Goal: Information Seeking & Learning: Learn about a topic

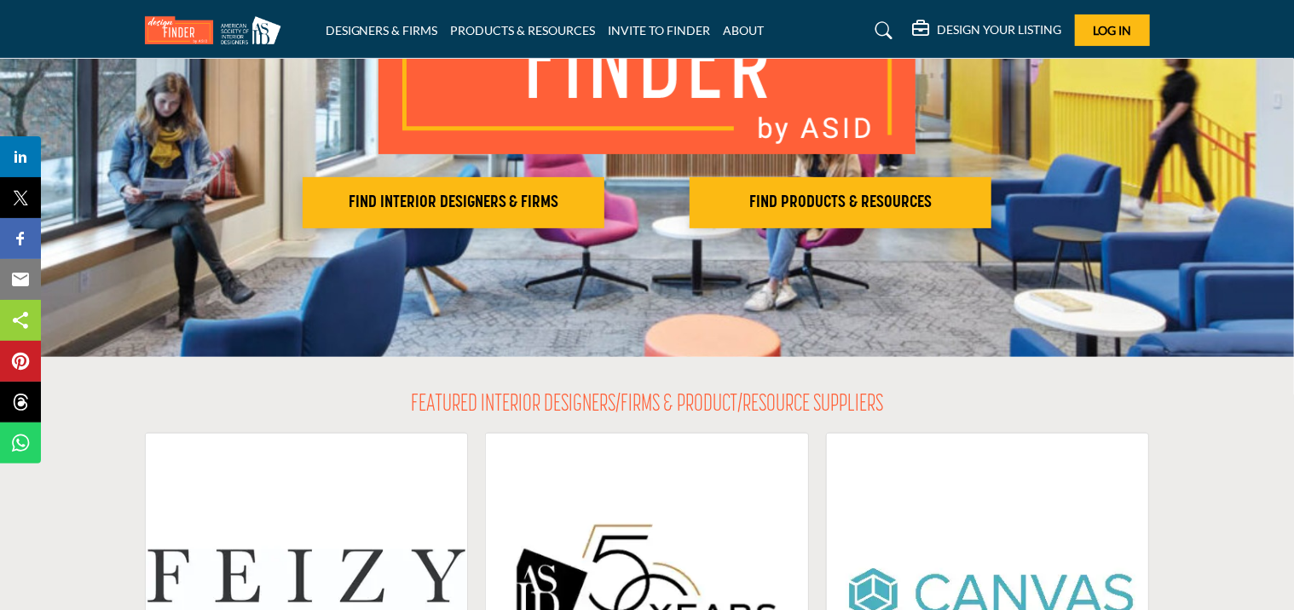
scroll to position [341, 0]
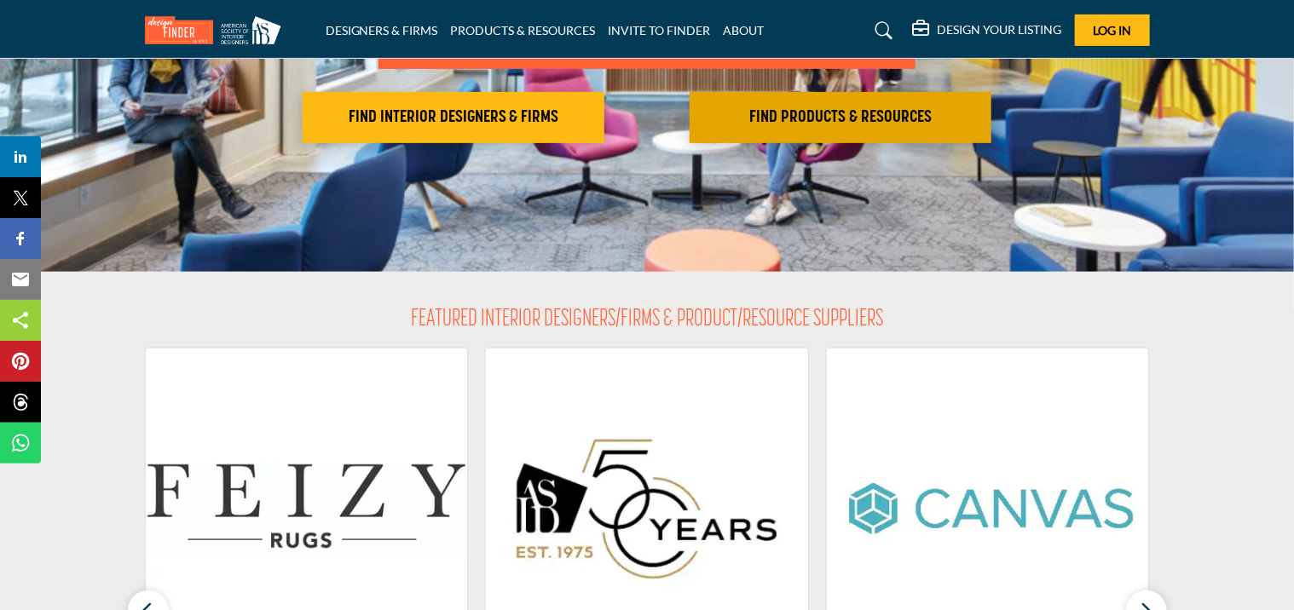
click at [828, 123] on h2 "FIND PRODUCTS & RESOURCES" at bounding box center [841, 117] width 292 height 20
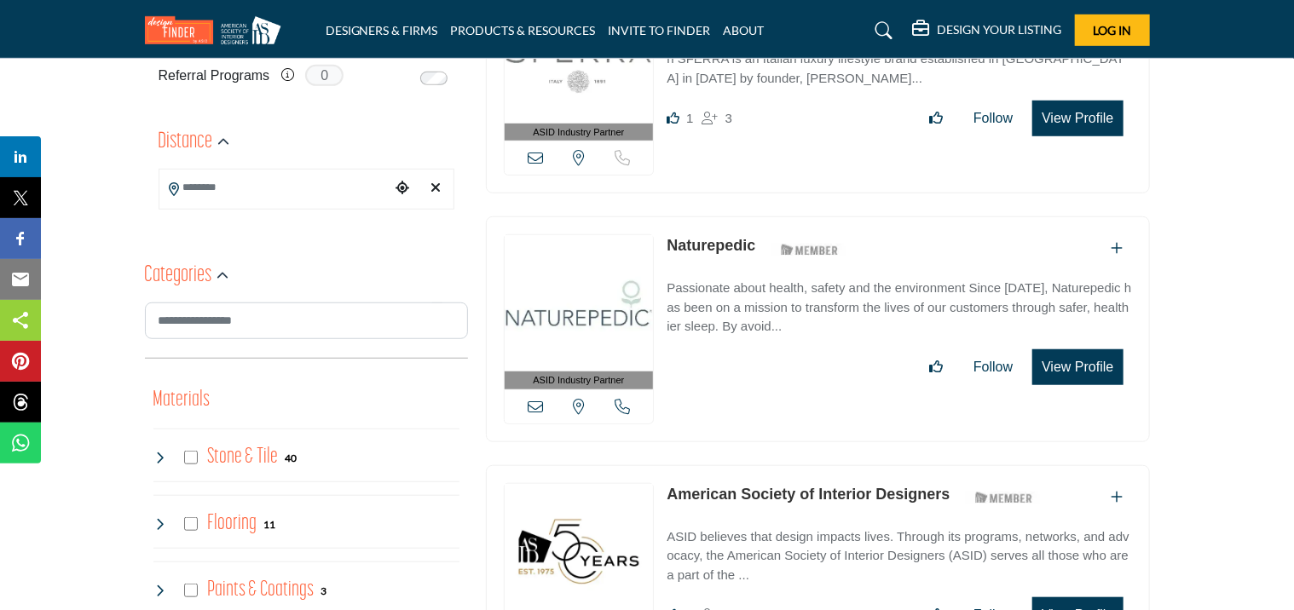
scroll to position [682, 0]
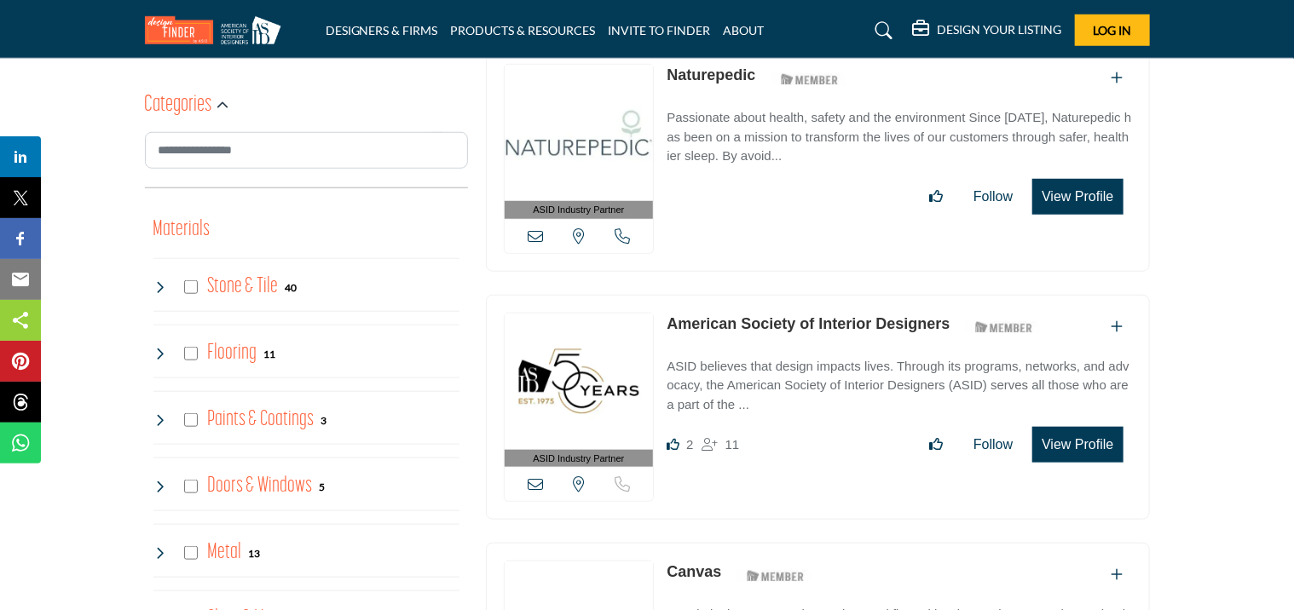
click at [263, 290] on h4 "Stone & Tile" at bounding box center [242, 287] width 71 height 30
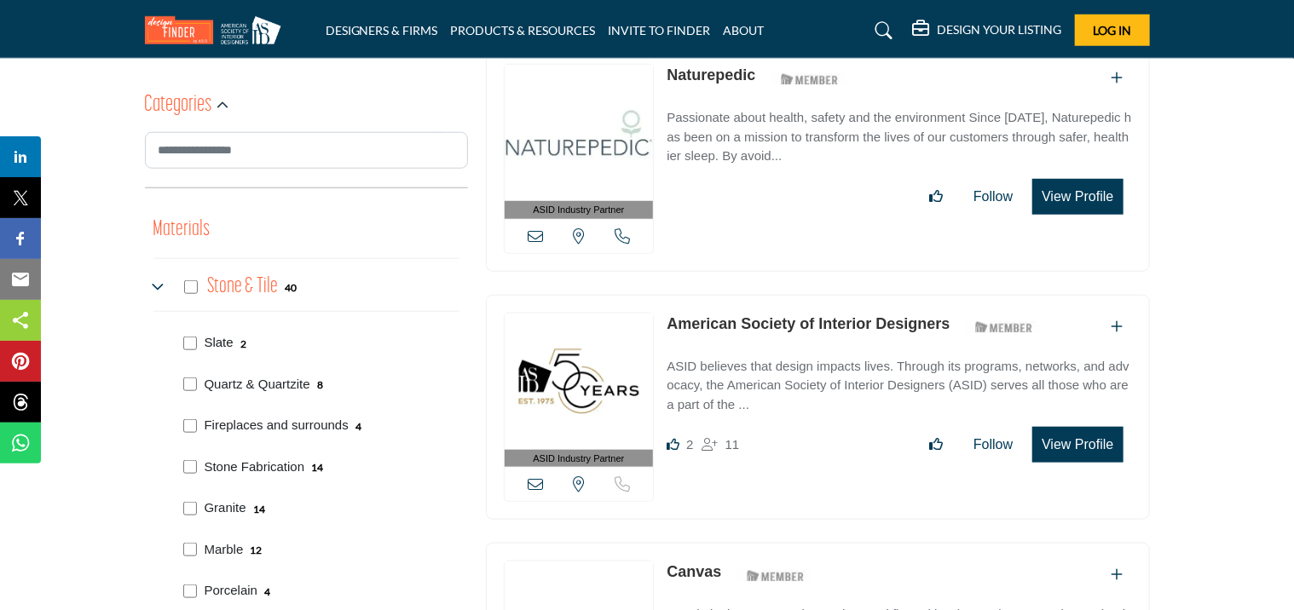
click at [219, 344] on p "Slate" at bounding box center [219, 343] width 29 height 20
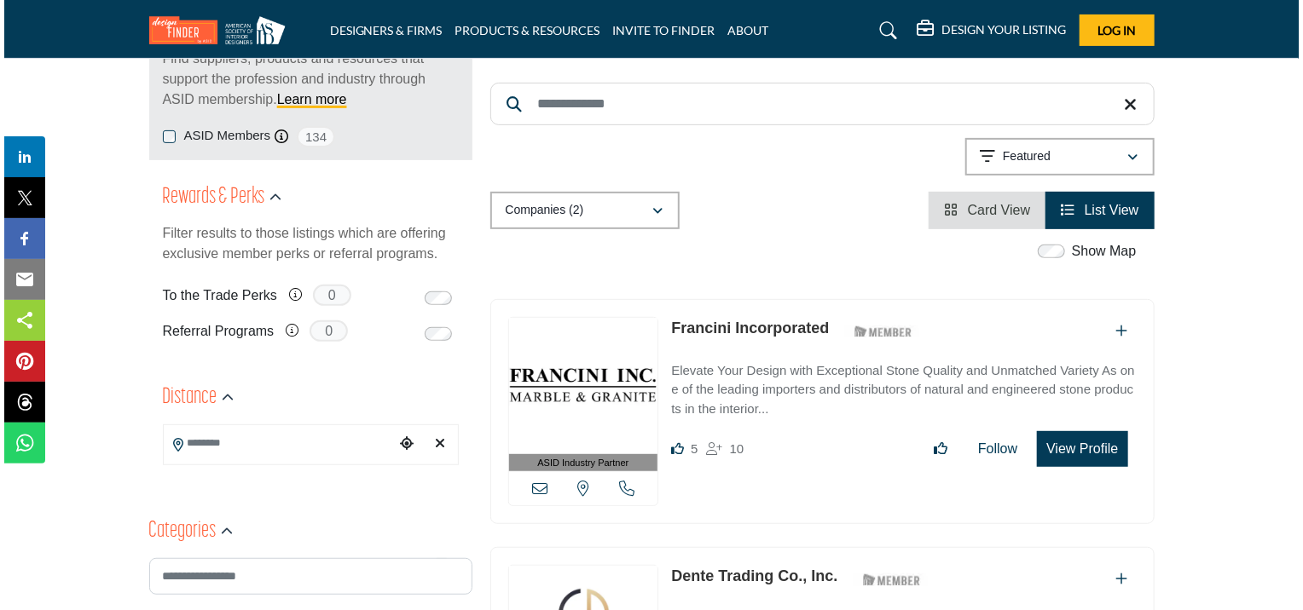
scroll to position [426, 0]
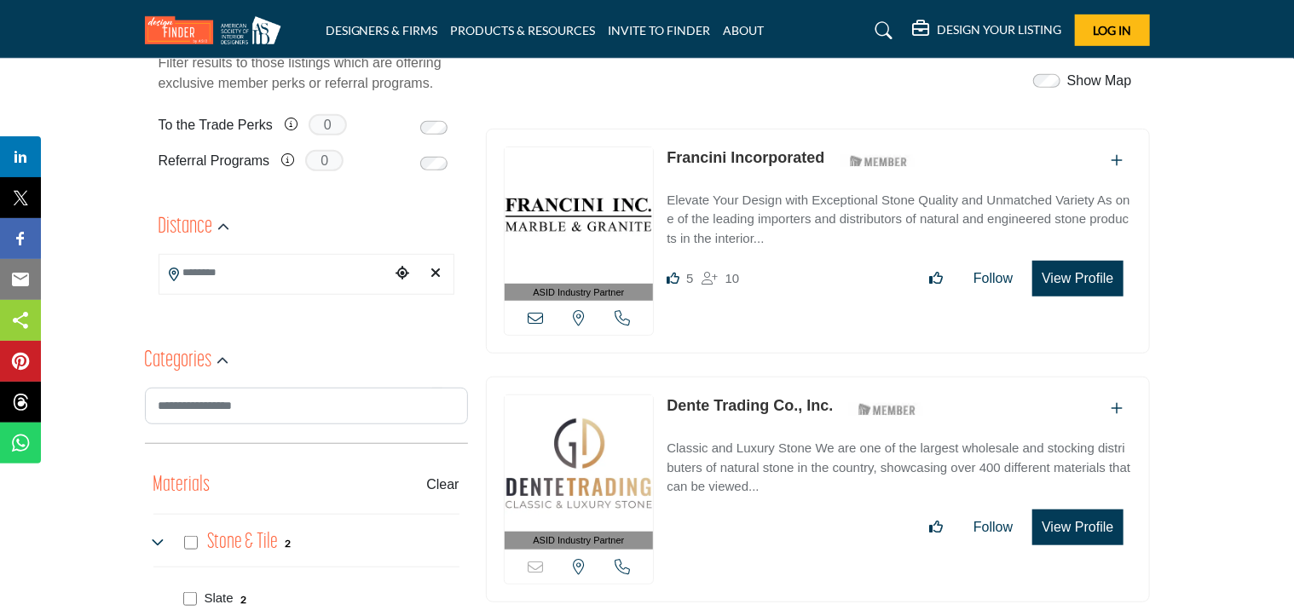
click at [1075, 274] on button "View Profile" at bounding box center [1077, 279] width 90 height 36
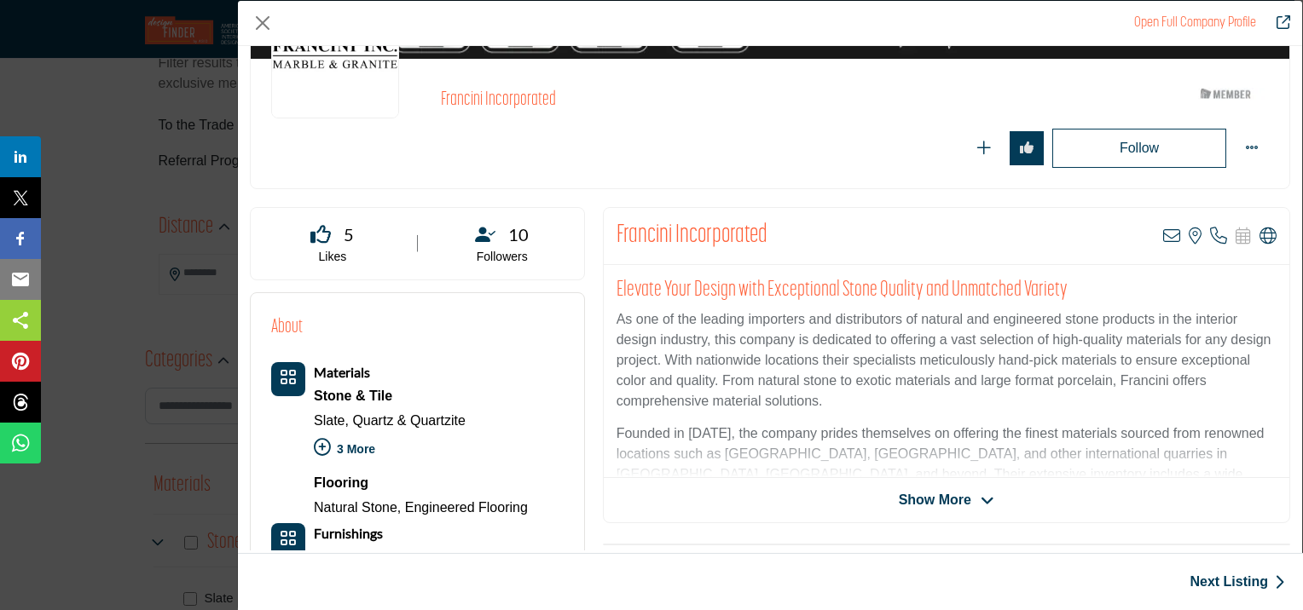
scroll to position [256, 0]
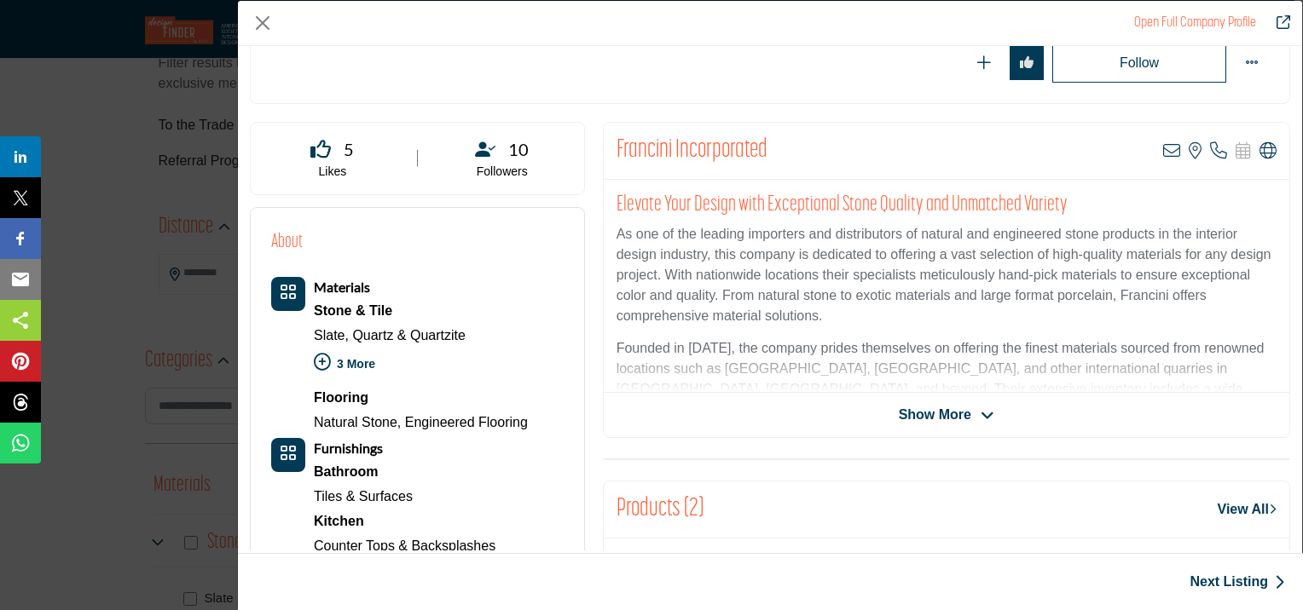
click at [971, 418] on span "Show More" at bounding box center [946, 415] width 95 height 20
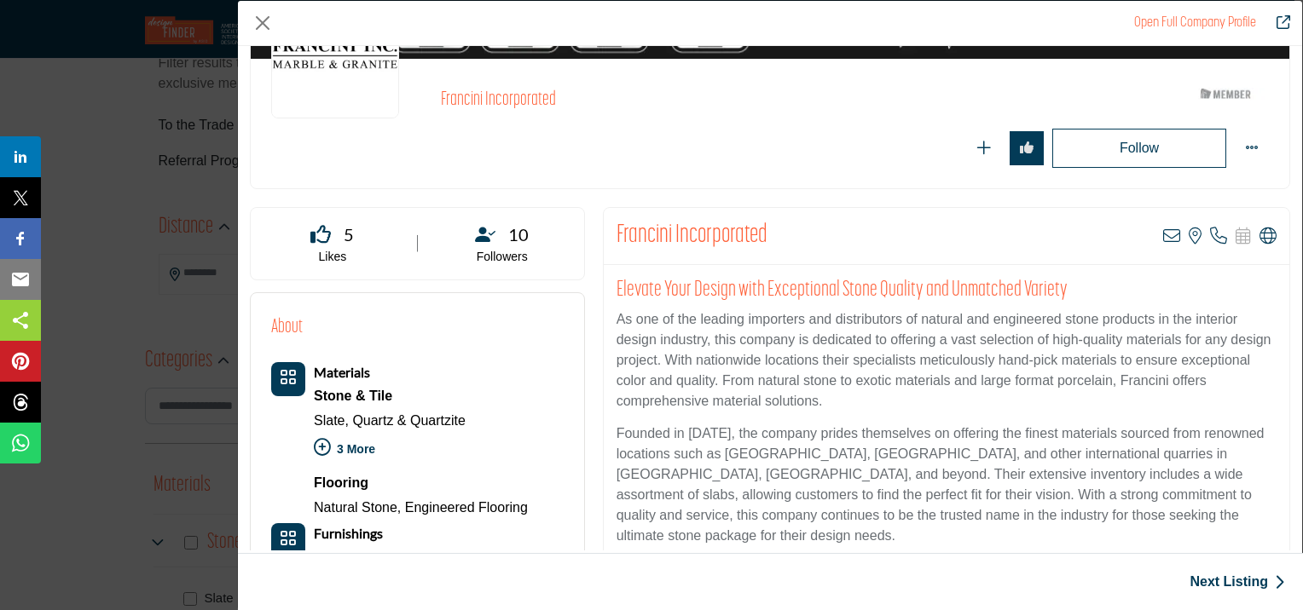
scroll to position [0, 0]
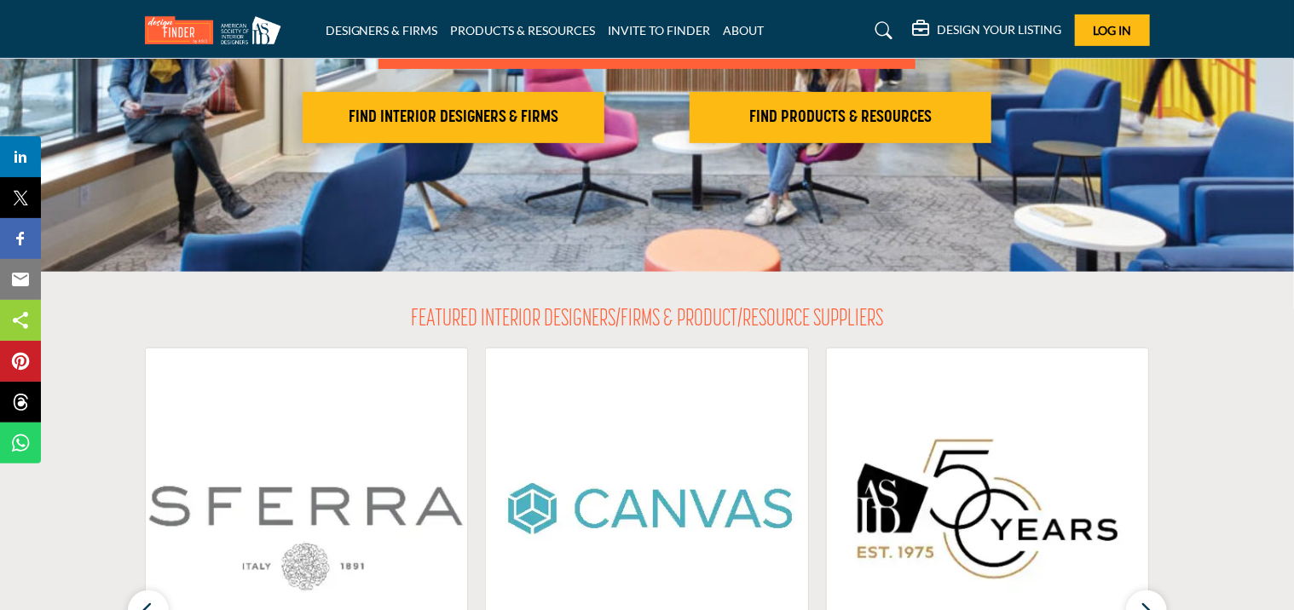
click at [1175, 363] on section "FEATURED INTERIOR DESIGNERS/FIRMS & PRODUCT/RESOURCE SUPPLIERS Sferra Fine Line…" at bounding box center [647, 582] width 1294 height 621
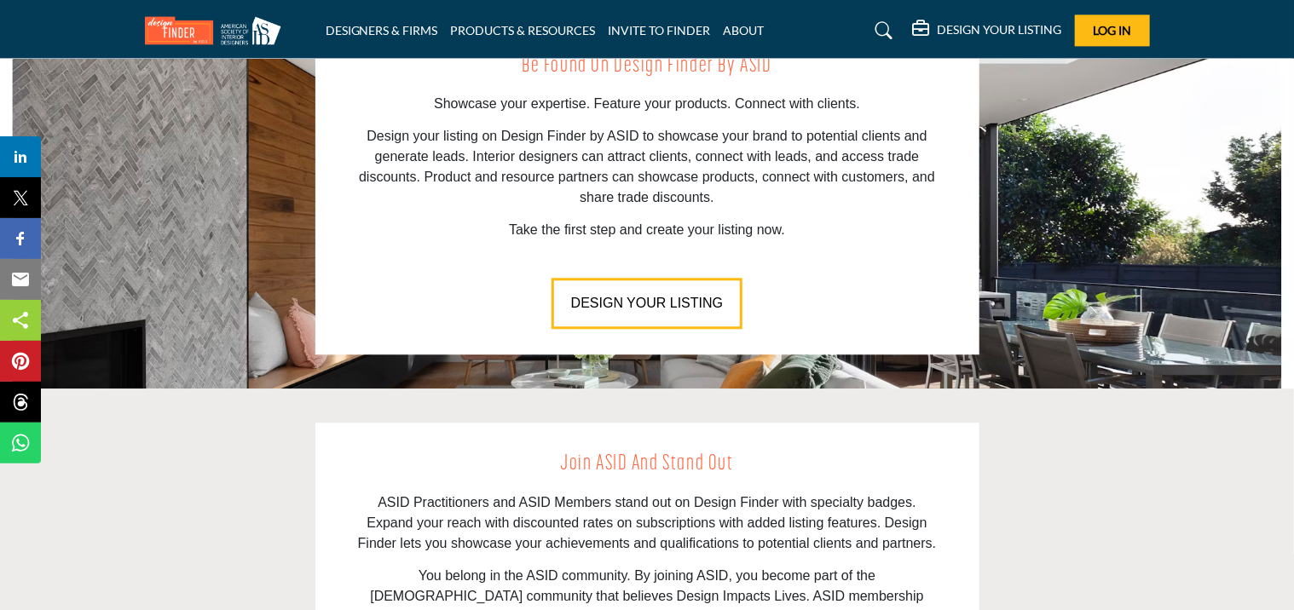
scroll to position [1961, 0]
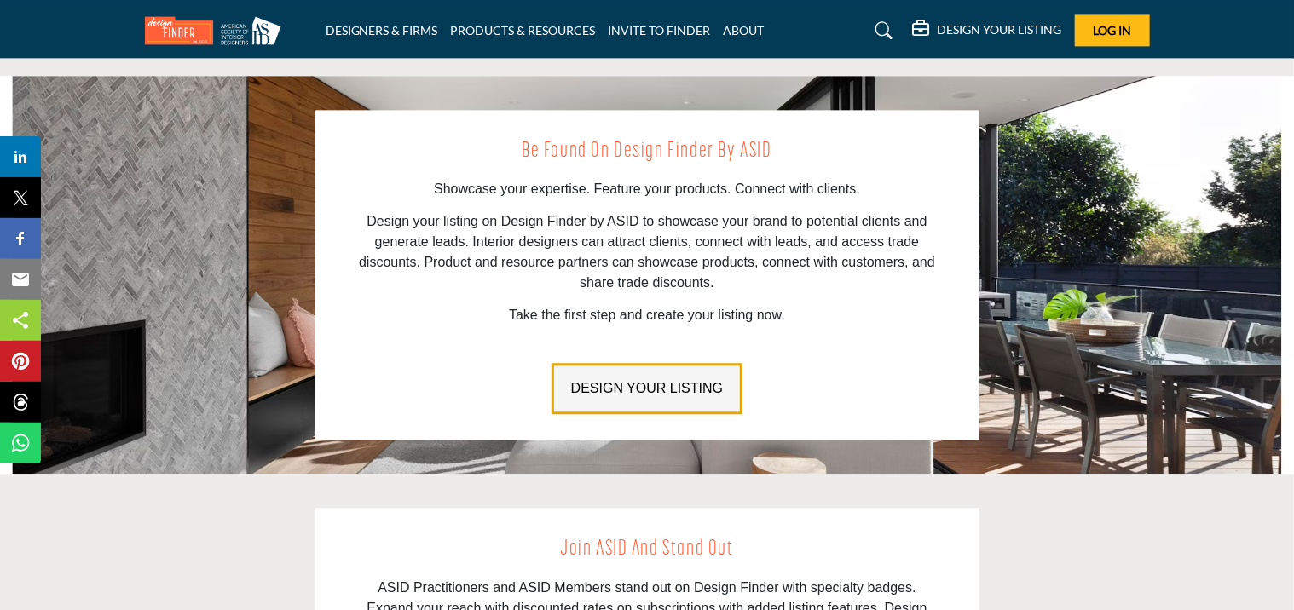
click at [685, 389] on span "DESIGN YOUR LISTING" at bounding box center [647, 388] width 152 height 14
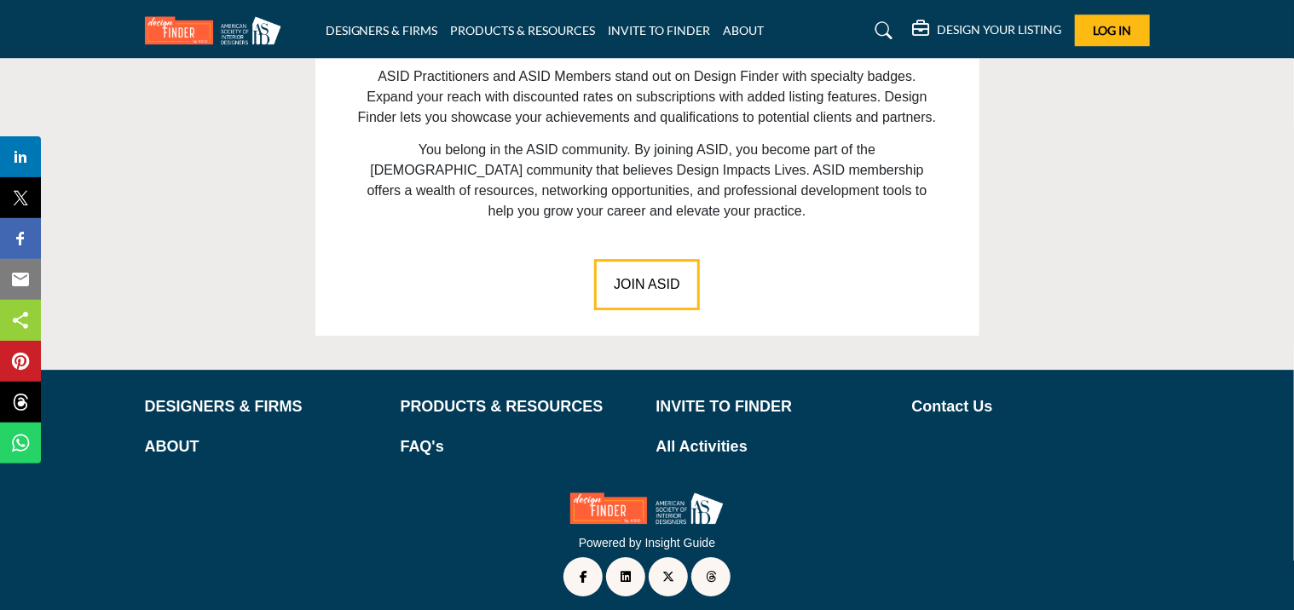
scroll to position [2478, 0]
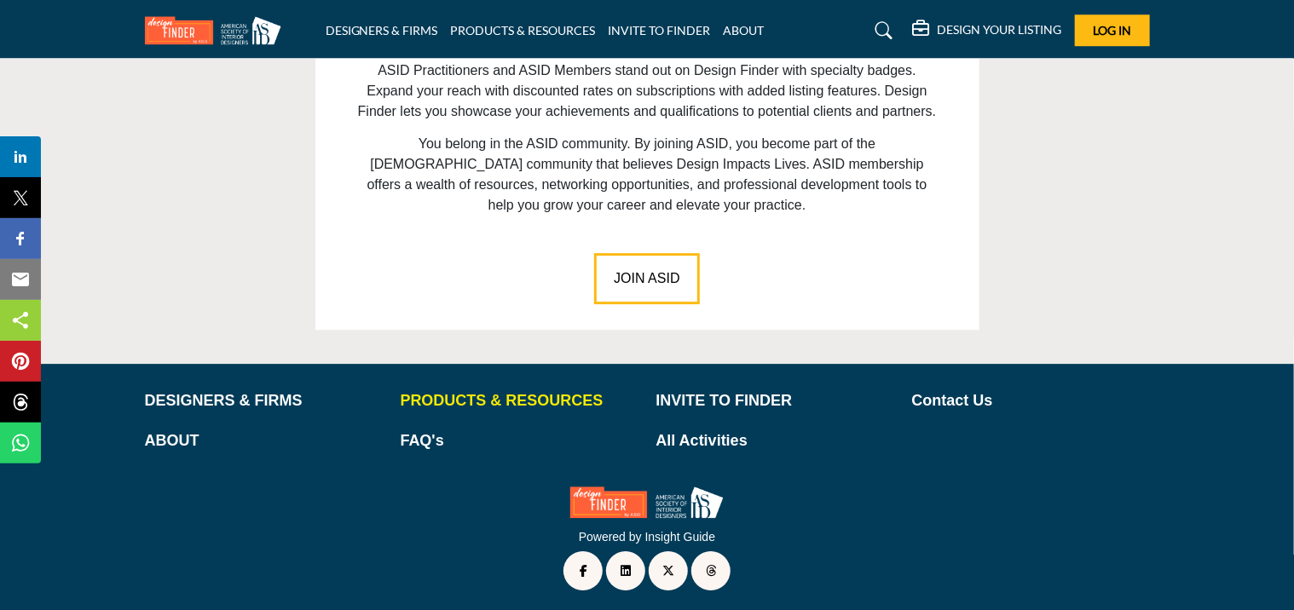
click at [526, 395] on p "PRODUCTS & RESOURCES" at bounding box center [520, 401] width 238 height 23
